Goal: Information Seeking & Learning: Understand process/instructions

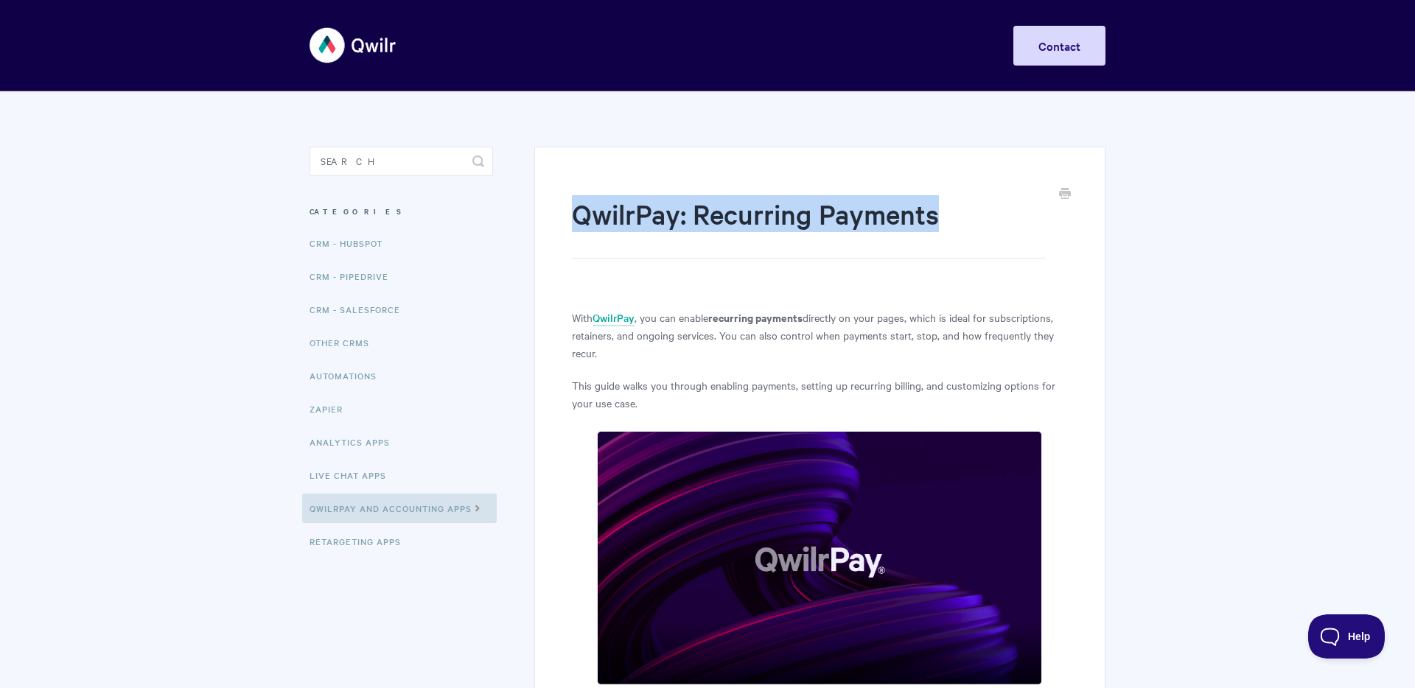
drag, startPoint x: 578, startPoint y: 209, endPoint x: 956, endPoint y: 224, distance: 379.0
click at [956, 224] on h1 "QwilrPay: Recurring Payments" at bounding box center [809, 226] width 474 height 63
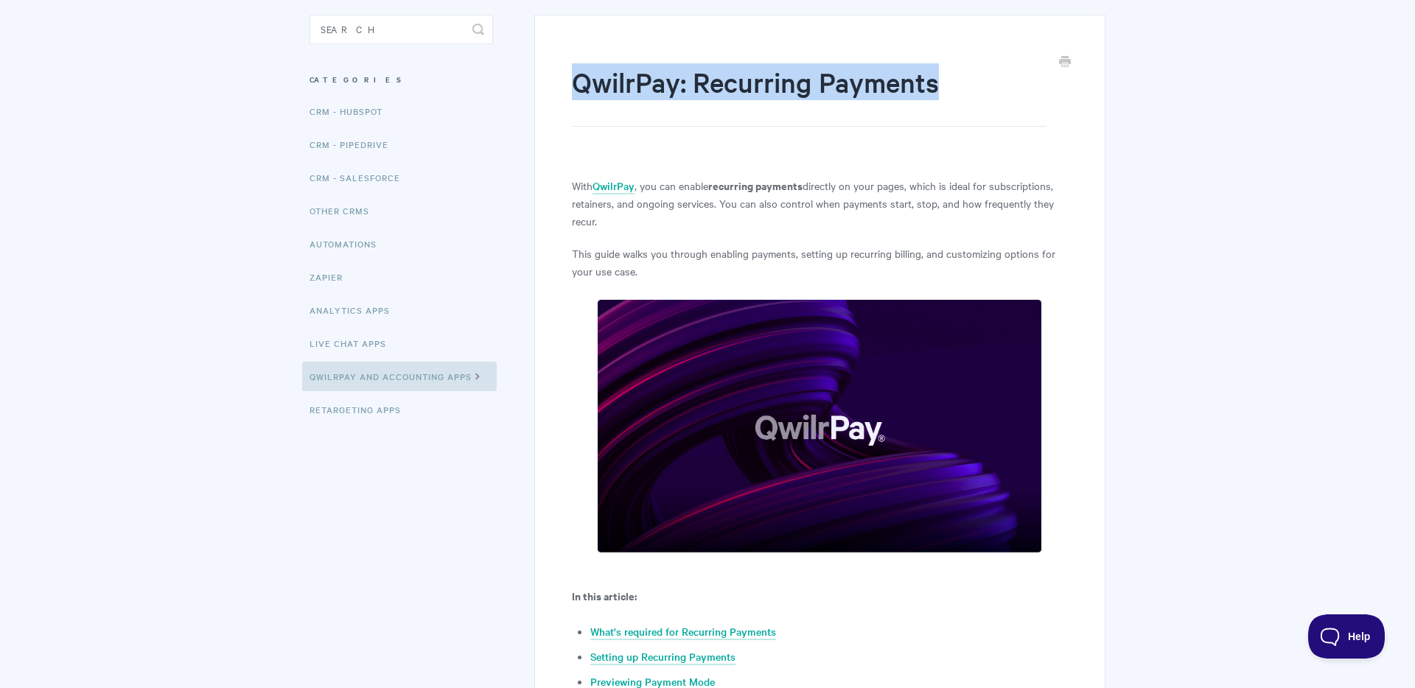
scroll to position [153, 0]
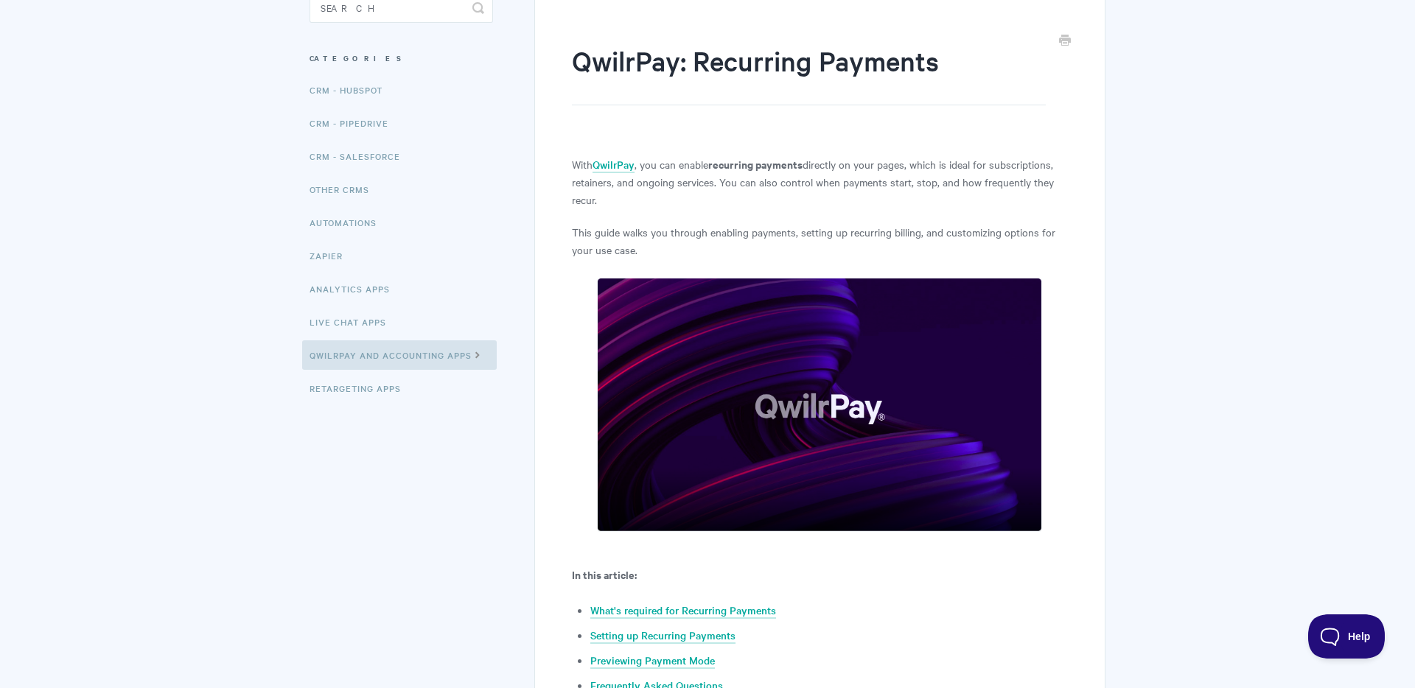
click at [738, 165] on strong "recurring payments" at bounding box center [755, 163] width 94 height 15
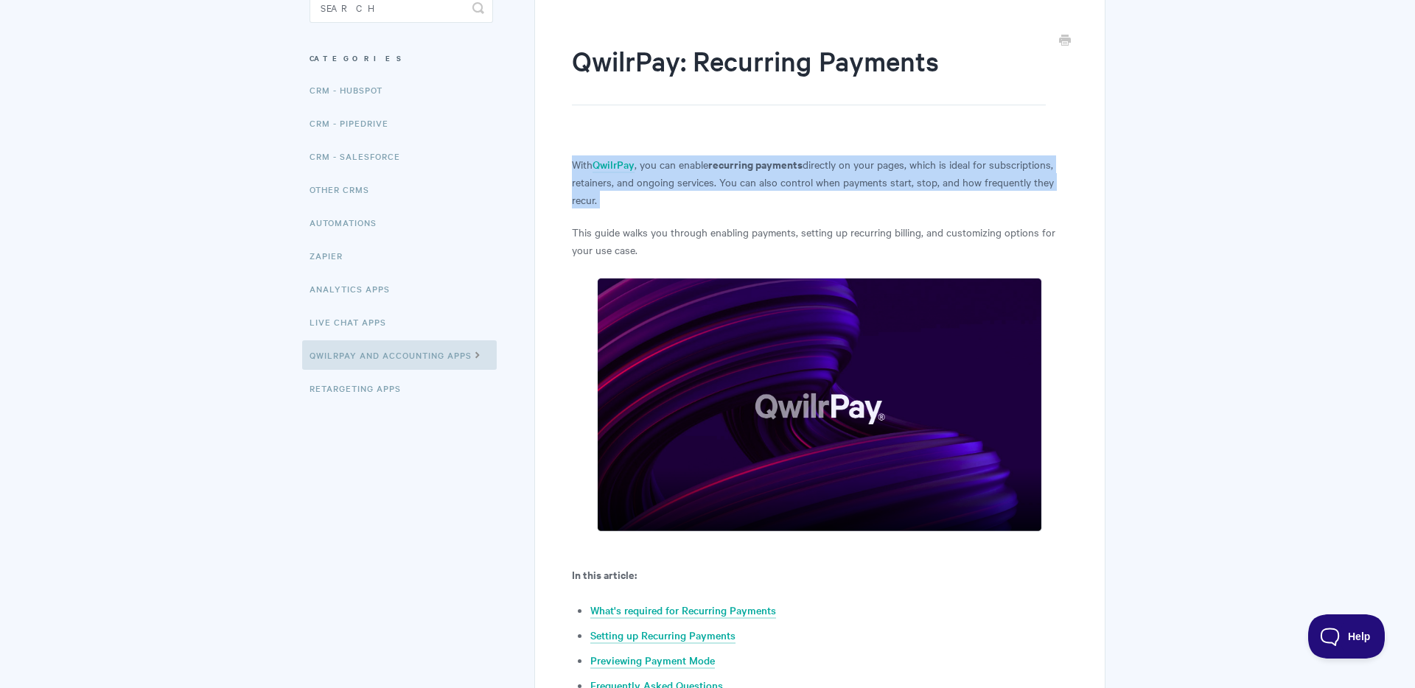
click at [738, 165] on strong "recurring payments" at bounding box center [755, 163] width 94 height 15
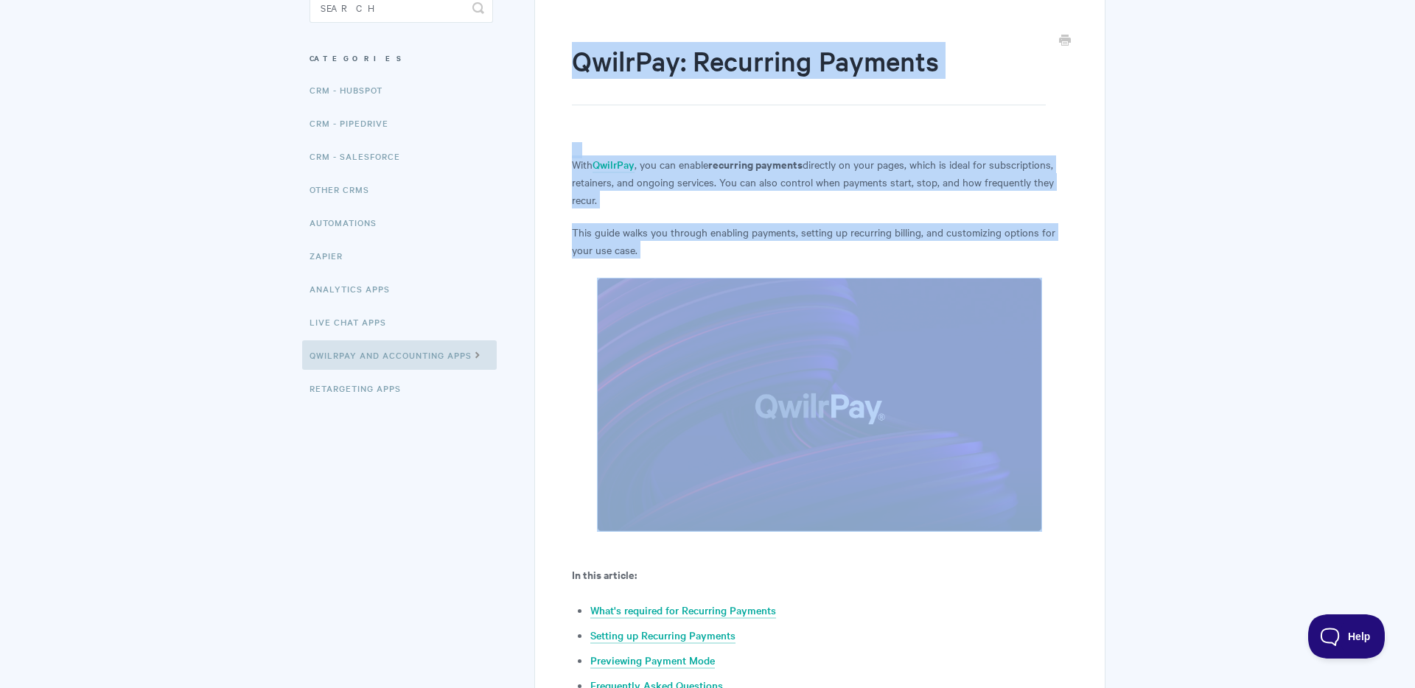
drag, startPoint x: 561, startPoint y: 66, endPoint x: 884, endPoint y: 266, distance: 379.9
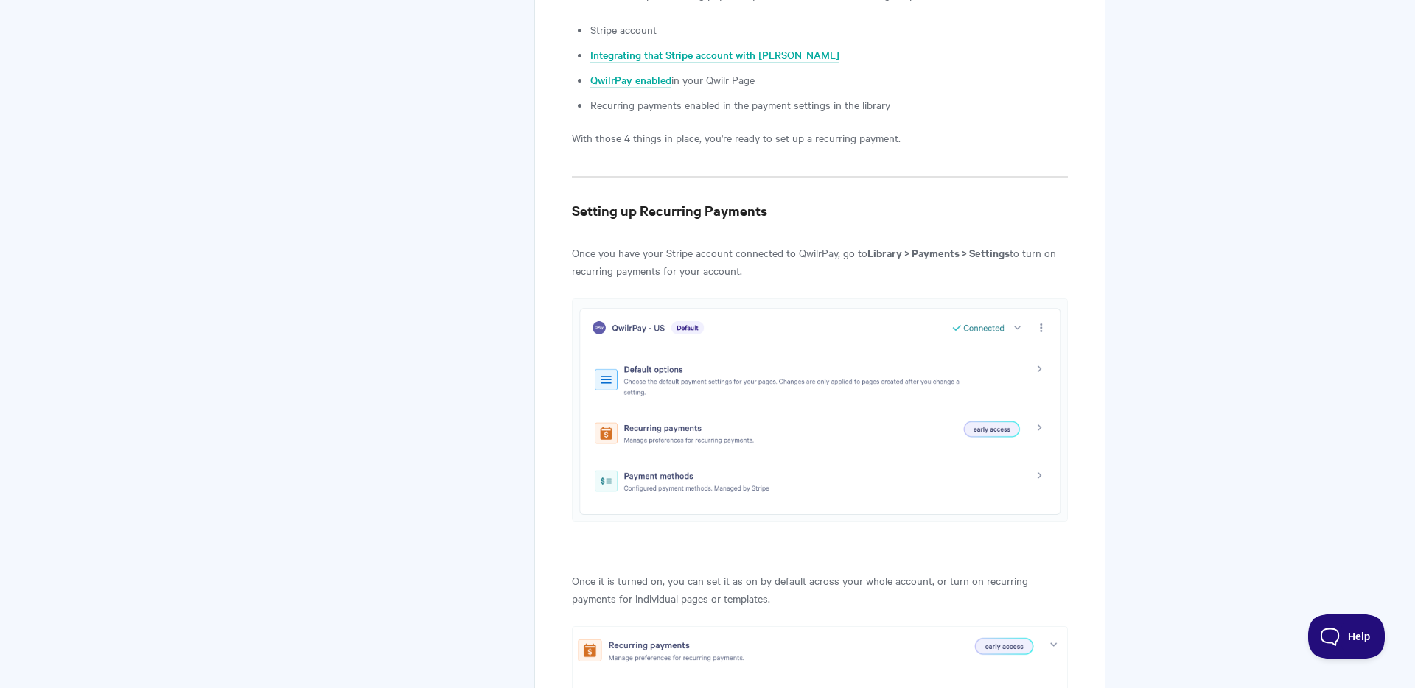
scroll to position [0, 0]
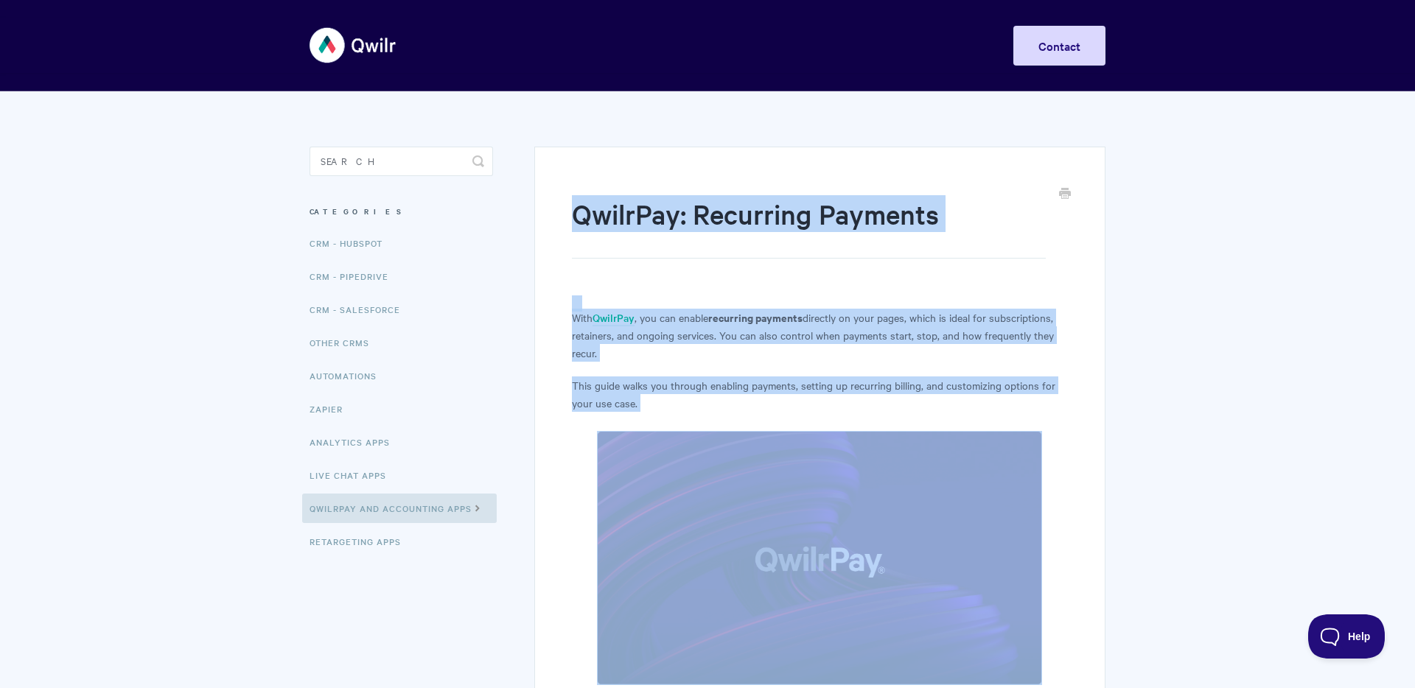
click at [688, 328] on p "With QwilrPay , you can enable recurring payments directly on your pages, which…" at bounding box center [820, 335] width 496 height 53
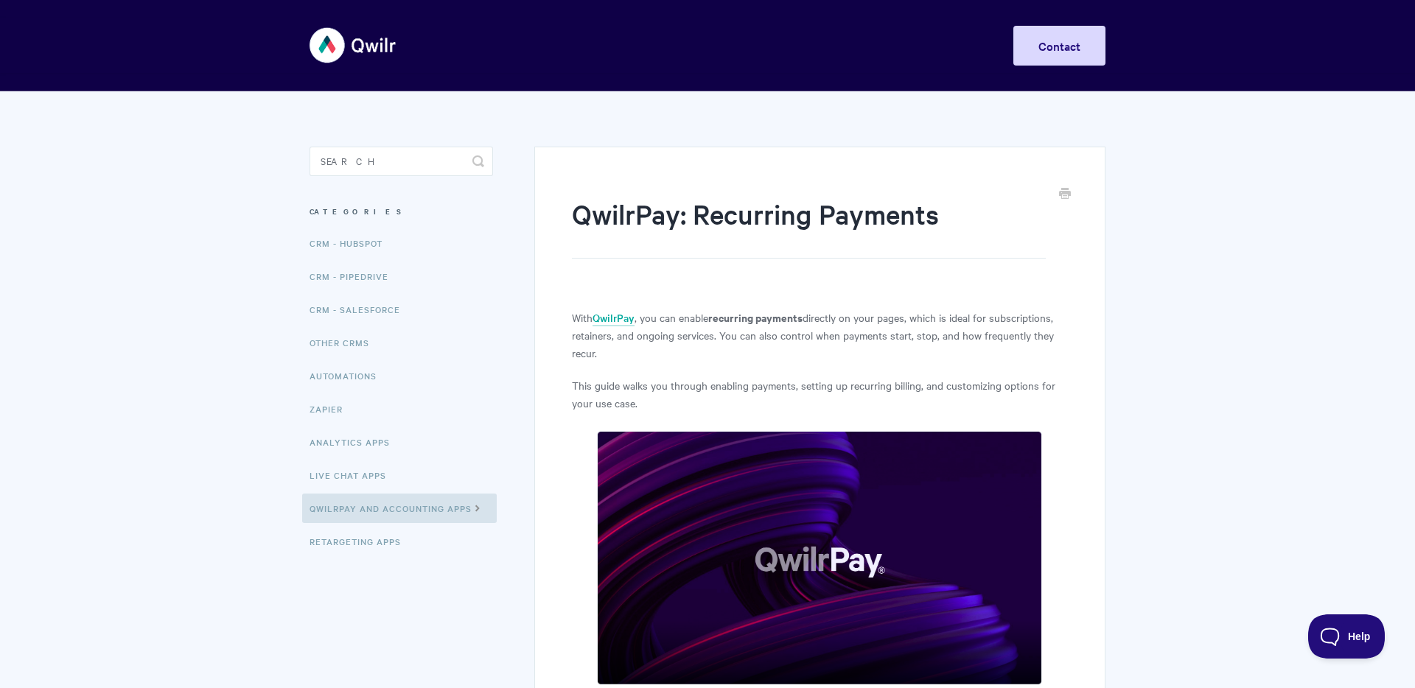
click at [637, 333] on p "With QwilrPay , you can enable recurring payments directly on your pages, which…" at bounding box center [820, 335] width 496 height 53
